Goal: Use online tool/utility: Utilize a website feature to perform a specific function

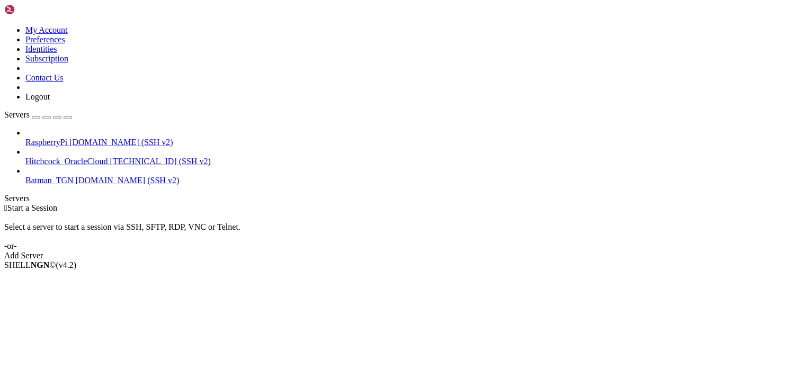
click at [57, 203] on span "Start a Session" at bounding box center [32, 207] width 50 height 9
click at [344, 203] on div " Start a Session Select a server to start a session via SSH, SFTP, RDP, VNC or…" at bounding box center [401, 231] width 794 height 57
click at [67, 138] on span "RaspberryPi" at bounding box center [46, 142] width 42 height 9
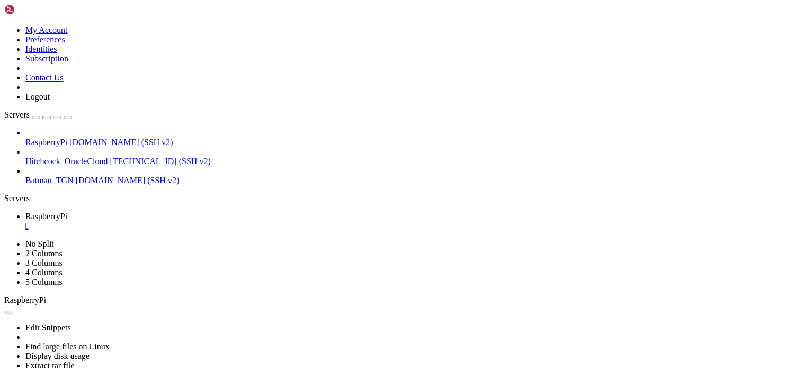
click at [201, 221] on div "" at bounding box center [411, 226] width 773 height 10
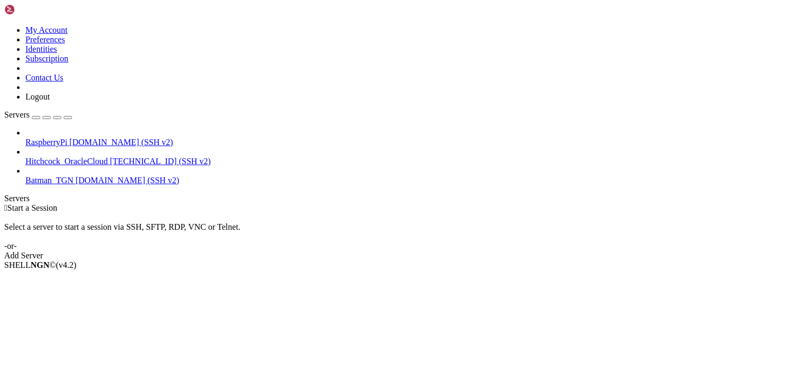
click at [67, 138] on span "RaspberryPi" at bounding box center [46, 142] width 42 height 9
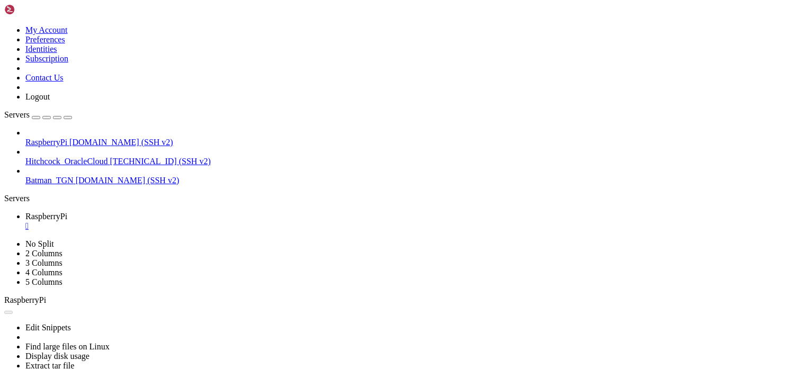
click at [196, 212] on link "RaspberryPi " at bounding box center [411, 221] width 773 height 19
click at [200, 221] on div "" at bounding box center [411, 226] width 773 height 10
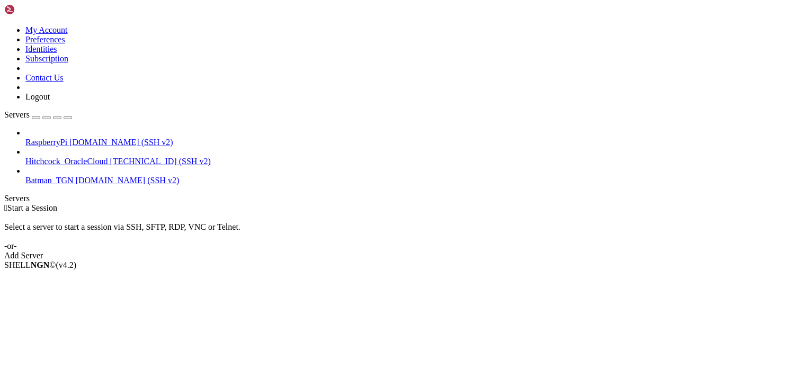
click at [454, 213] on div "Select a server to start a session via SSH, SFTP, RDP, VNC or Telnet. -or-" at bounding box center [401, 232] width 794 height 38
